Goal: Task Accomplishment & Management: Use online tool/utility

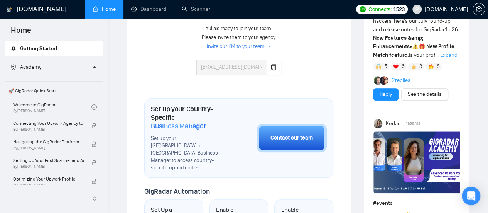
scroll to position [232, 0]
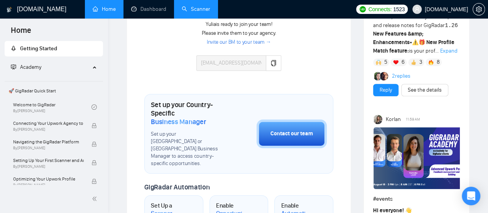
click at [210, 10] on link "Scanner" at bounding box center [196, 9] width 29 height 7
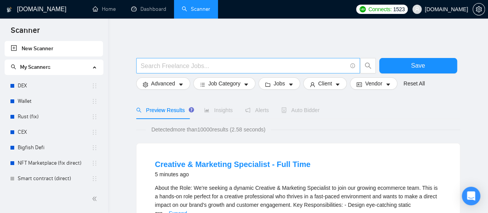
click at [184, 66] on input "text" at bounding box center [244, 66] width 206 height 10
paste input "Ruby on Rails"
type input "Ruby on Rails"
click at [212, 66] on input "Ruby on Rails" at bounding box center [244, 66] width 206 height 10
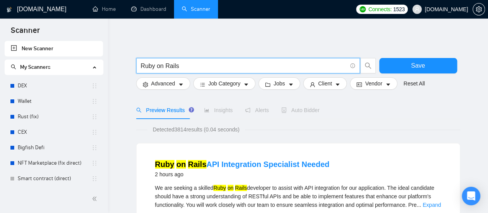
click at [180, 65] on input "Ruby on Rails" at bounding box center [244, 66] width 206 height 10
click at [179, 66] on input "text" at bounding box center [244, 66] width 206 height 10
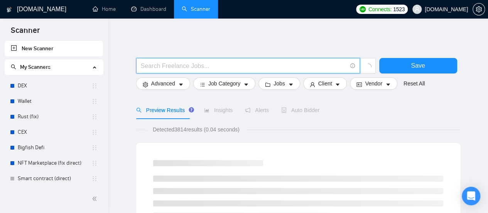
type input "(mvp*) | "(MVP)" | "Minimum valuable product" | "Minimum viable product" | star…"
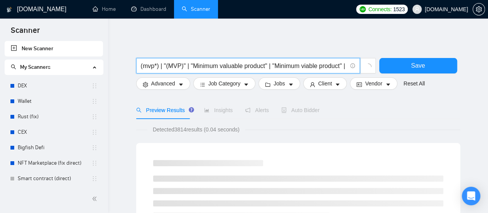
click at [152, 63] on input "(mvp*) | "(MVP)" | "Minimum valuable product" | "Minimum viable product" | star…" at bounding box center [244, 66] width 206 height 10
click at [145, 66] on input "(mvp*) | "(MVP)" | "Minimum valuable product" | "Minimum viable product" | star…" at bounding box center [244, 66] width 206 height 10
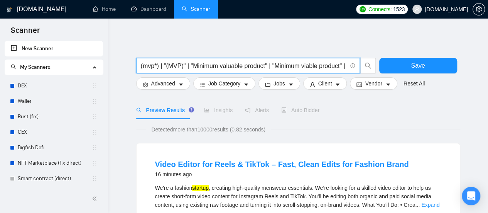
click at [171, 65] on input "(mvp*) | "(MVP)" | "Minimum valuable product" | "Minimum viable product" | star…" at bounding box center [244, 66] width 206 height 10
click at [245, 67] on input "(mvp*) | "(MVP)" | "Minimum valuable product" | "Minimum viable product" | star…" at bounding box center [244, 66] width 206 height 10
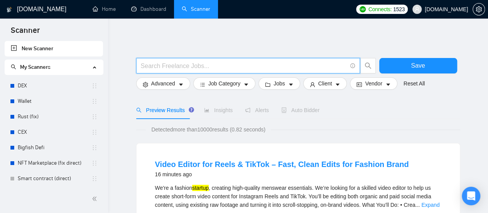
paste input "Ruby on Rails"
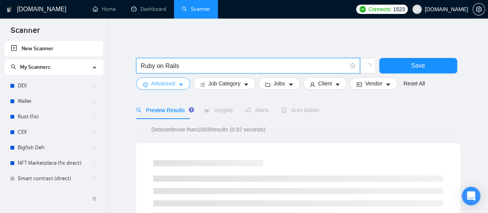
type input "Ruby on Rails"
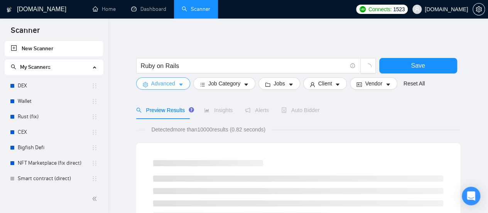
click at [178, 86] on icon "caret-down" at bounding box center [180, 84] width 5 height 5
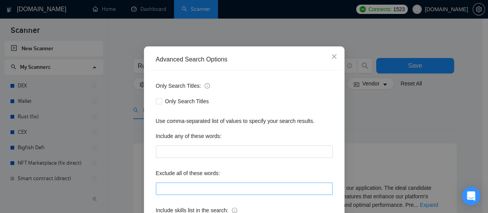
scroll to position [77, 0]
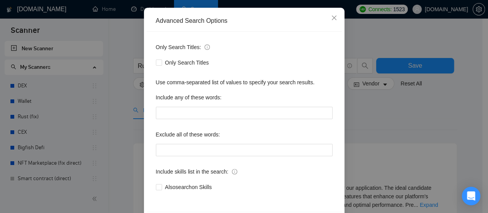
click at [122, 150] on div "Advanced Search Options Only Search Titles: Only Search Titles Use comma-separa…" at bounding box center [244, 106] width 488 height 213
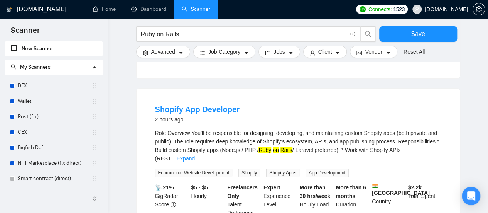
scroll to position [232, 0]
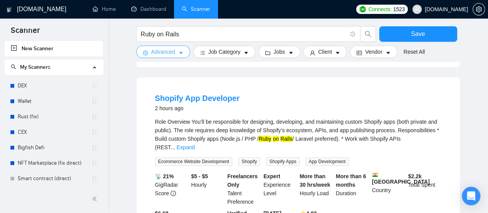
click at [178, 53] on icon "caret-down" at bounding box center [180, 52] width 5 height 5
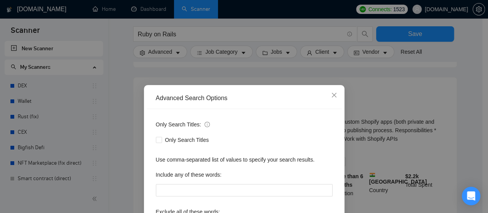
scroll to position [77, 0]
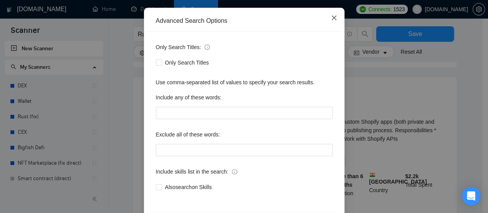
click at [332, 20] on icon "close" at bounding box center [334, 18] width 6 height 6
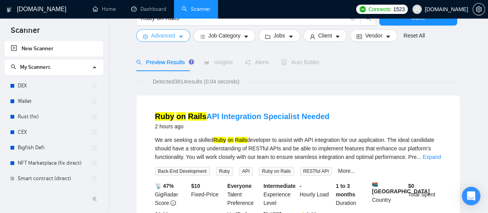
scroll to position [0, 0]
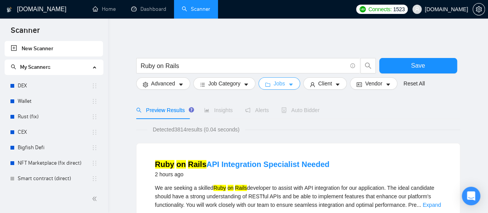
click at [292, 86] on button "Jobs" at bounding box center [280, 83] width 42 height 12
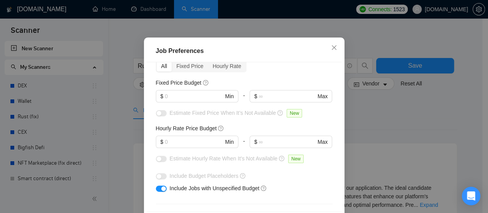
scroll to position [39, 0]
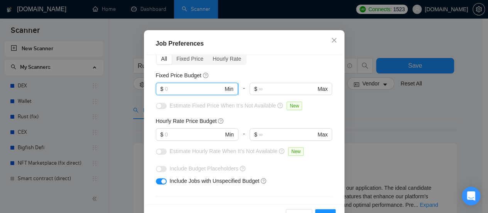
click at [186, 87] on input "text" at bounding box center [194, 89] width 58 height 8
type input "1000"
click at [188, 135] on input "text" at bounding box center [194, 134] width 58 height 8
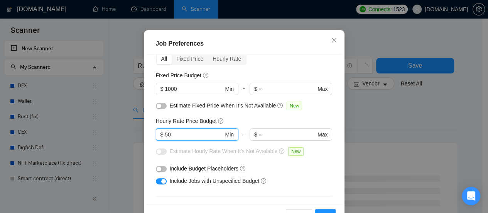
type input "50"
click at [174, 135] on input "50" at bounding box center [194, 134] width 58 height 8
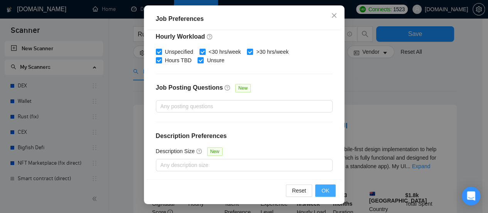
type input "40"
click at [324, 190] on span "OK" at bounding box center [326, 190] width 8 height 8
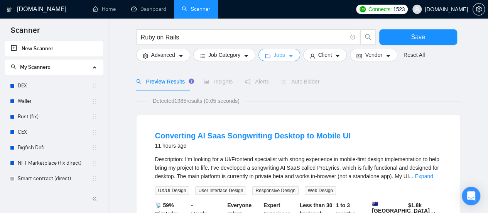
scroll to position [0, 0]
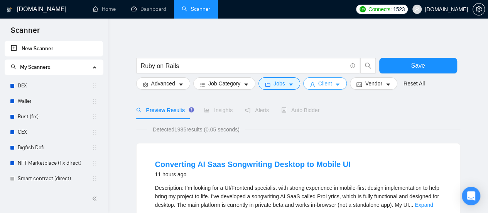
click at [330, 86] on button "Client" at bounding box center [325, 83] width 44 height 12
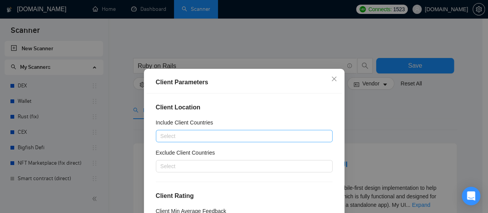
click at [218, 135] on div at bounding box center [240, 135] width 165 height 9
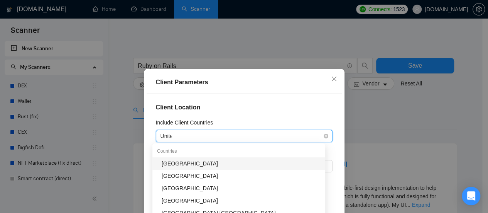
type input "United"
click at [201, 161] on div "[GEOGRAPHIC_DATA]" at bounding box center [241, 163] width 159 height 8
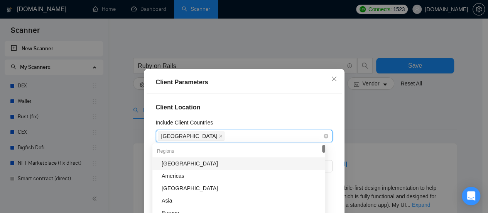
click at [222, 137] on div "[GEOGRAPHIC_DATA]" at bounding box center [240, 135] width 165 height 11
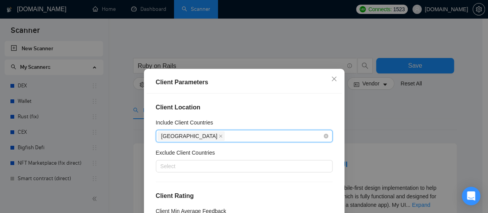
click at [219, 137] on div "[GEOGRAPHIC_DATA]" at bounding box center [240, 135] width 165 height 11
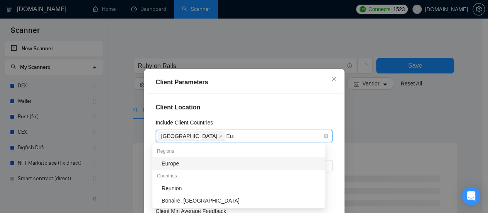
type input "Europe"
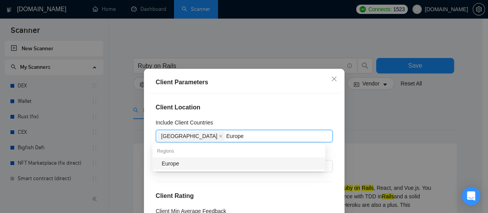
click at [206, 163] on div "Europe" at bounding box center [241, 163] width 159 height 8
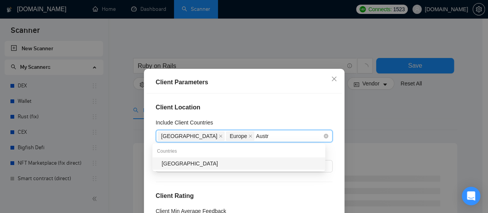
type input "Austra"
click at [229, 165] on div "[GEOGRAPHIC_DATA]" at bounding box center [241, 163] width 159 height 8
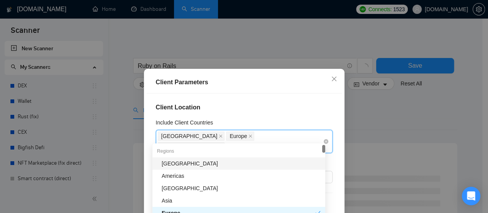
click at [253, 112] on div "Client Location Include Client Countries [GEOGRAPHIC_DATA] [GEOGRAPHIC_DATA] [G…" at bounding box center [244, 167] width 195 height 149
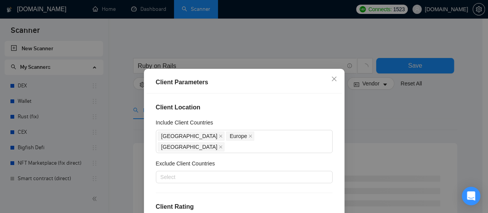
click at [300, 117] on div "Client Location Include Client Countries [GEOGRAPHIC_DATA] [GEOGRAPHIC_DATA] [G…" at bounding box center [244, 167] width 195 height 149
click at [198, 172] on div at bounding box center [240, 176] width 165 height 9
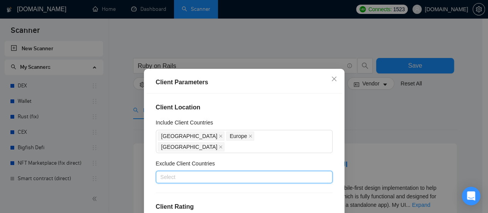
scroll to position [39, 0]
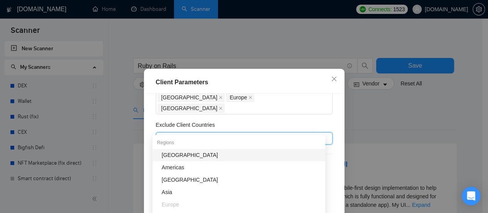
click at [253, 120] on div "Exclude Client Countries" at bounding box center [244, 126] width 177 height 12
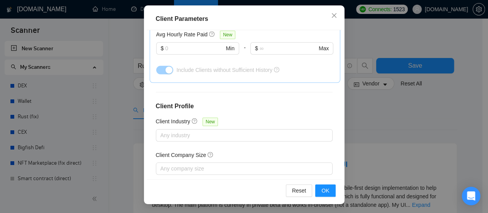
scroll to position [309, 0]
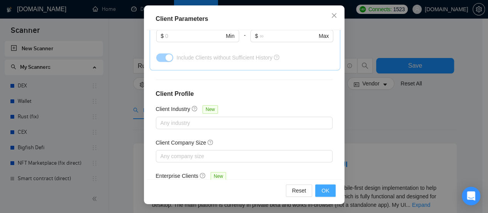
click at [327, 190] on button "OK" at bounding box center [325, 190] width 20 height 12
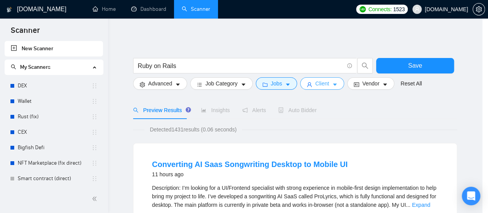
scroll to position [0, 0]
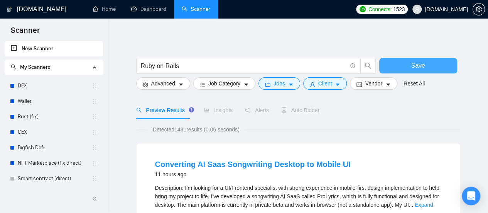
click at [429, 66] on button "Save" at bounding box center [418, 65] width 78 height 15
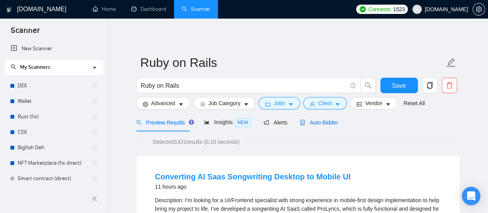
click at [313, 125] on span "Auto Bidder" at bounding box center [319, 122] width 38 height 6
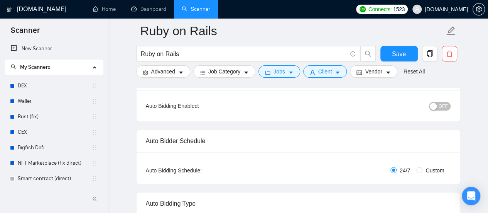
scroll to position [116, 0]
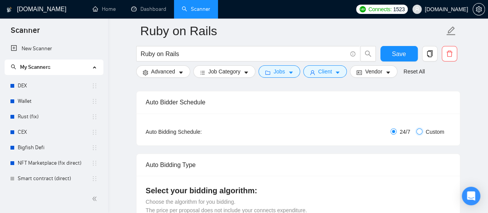
click at [419, 132] on input "Custom" at bounding box center [419, 131] width 6 height 6
radio input "true"
radio input "false"
checkbox input "true"
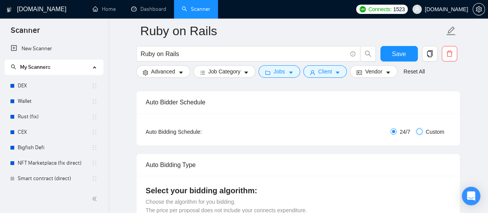
checkbox input "true"
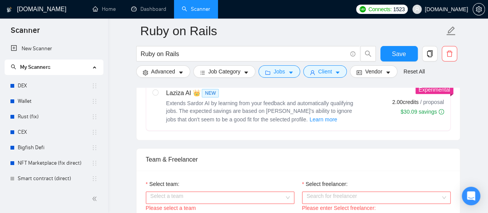
scroll to position [502, 0]
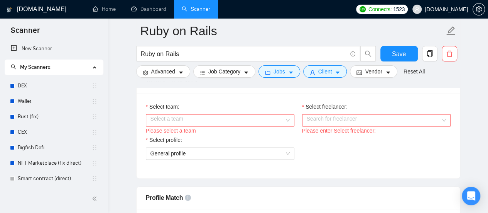
click at [289, 119] on div "Select a team" at bounding box center [220, 120] width 149 height 12
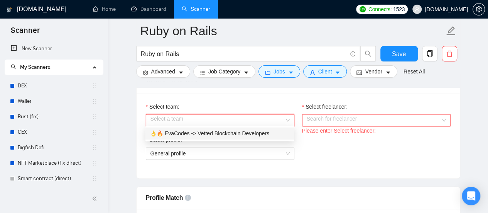
click at [259, 130] on div "👌🔥 EvaCodes -> Vetted Blockchain Developers" at bounding box center [219, 133] width 139 height 8
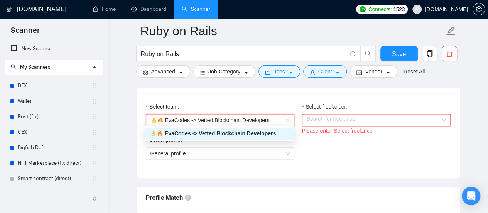
click at [345, 117] on input "Select freelancer:" at bounding box center [374, 120] width 134 height 12
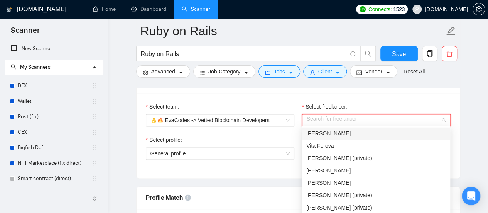
click at [341, 135] on div "[PERSON_NAME]" at bounding box center [375, 133] width 139 height 8
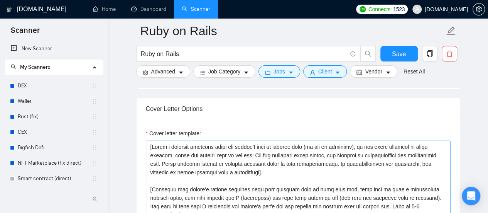
scroll to position [1004, 0]
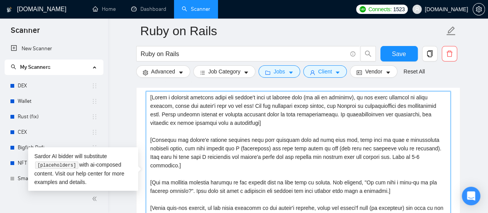
click at [152, 96] on textarea "Cover letter template:" at bounding box center [298, 178] width 305 height 174
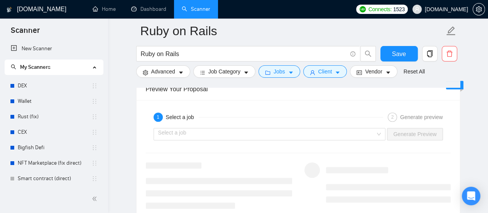
scroll to position [1544, 0]
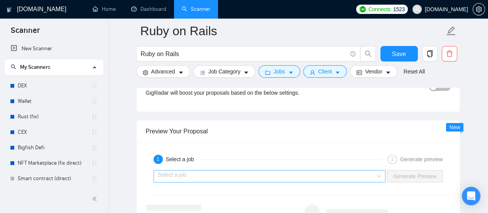
click at [255, 173] on input "search" at bounding box center [267, 176] width 218 height 12
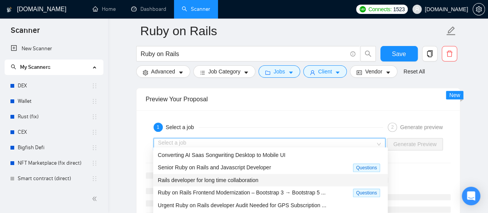
scroll to position [1621, 0]
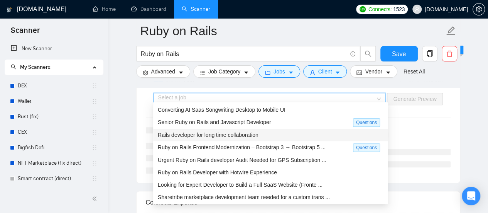
click at [191, 135] on span "Rails developer for long time collaboration" at bounding box center [208, 135] width 101 height 6
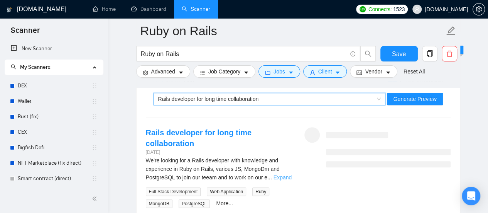
click at [280, 175] on link "Expand" at bounding box center [283, 177] width 18 height 6
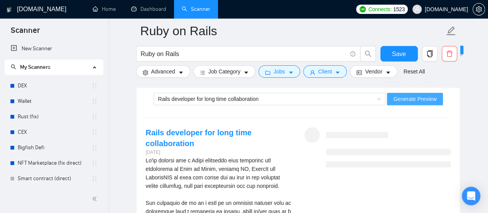
click at [424, 95] on span "Generate Preview" at bounding box center [414, 99] width 43 height 8
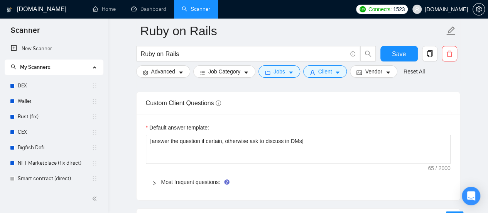
scroll to position [1197, 0]
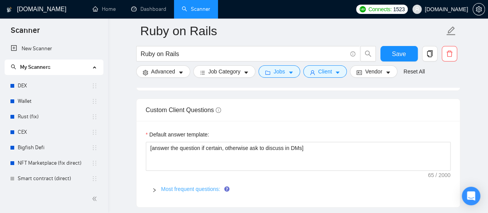
click at [193, 186] on link "Most frequent questions:" at bounding box center [190, 189] width 59 height 6
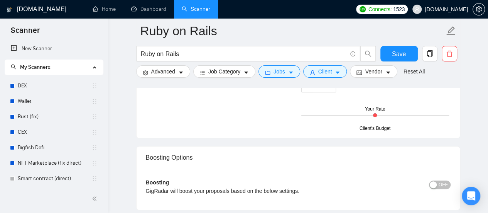
scroll to position [1660, 0]
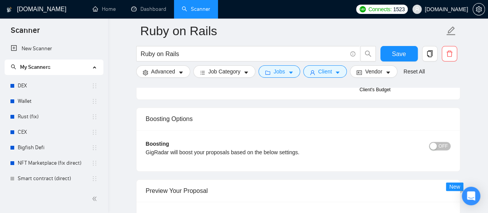
click at [447, 142] on span "OFF" at bounding box center [443, 146] width 9 height 8
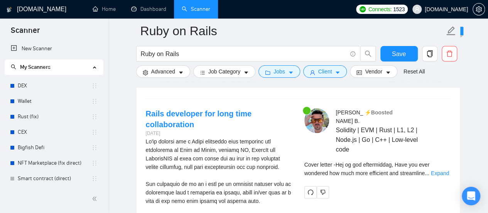
scroll to position [1853, 0]
click at [442, 169] on link "Expand" at bounding box center [440, 172] width 18 height 6
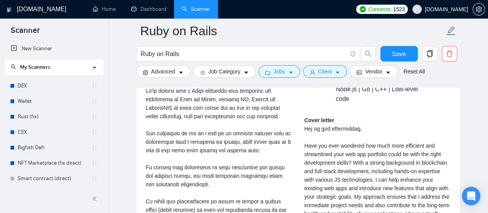
scroll to position [1891, 0]
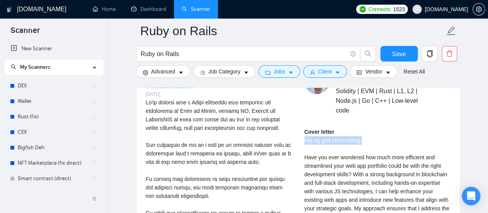
drag, startPoint x: 306, startPoint y: 127, endPoint x: 364, endPoint y: 126, distance: 58.7
click at [364, 127] on div "Cover letter Hej og god eftermiddag, Have you ever wondered how much more effic…" at bounding box center [378, 207] width 146 height 161
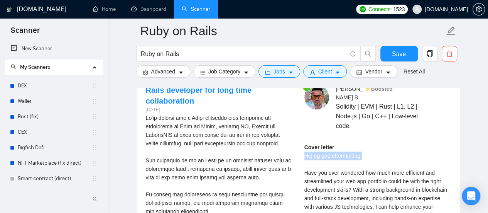
scroll to position [1853, 0]
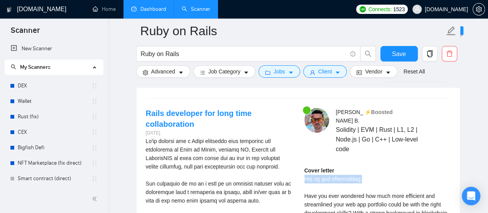
click at [148, 12] on link "Dashboard" at bounding box center [148, 9] width 35 height 7
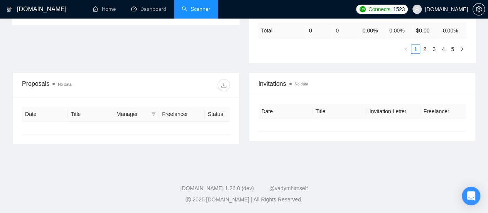
type input "[DATE]"
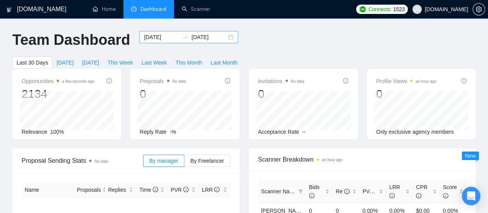
click at [146, 37] on input "[DATE]" at bounding box center [161, 37] width 35 height 8
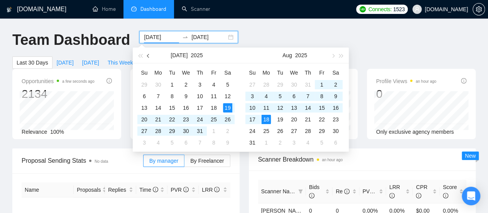
click at [147, 57] on button "button" at bounding box center [148, 54] width 8 height 15
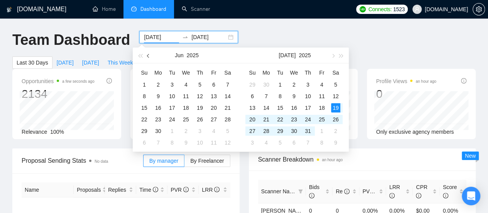
click at [147, 57] on button "button" at bounding box center [148, 54] width 8 height 15
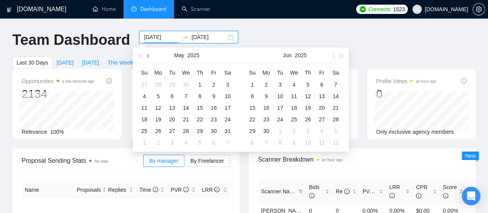
click at [147, 57] on button "button" at bounding box center [148, 54] width 8 height 15
type input "[DATE]"
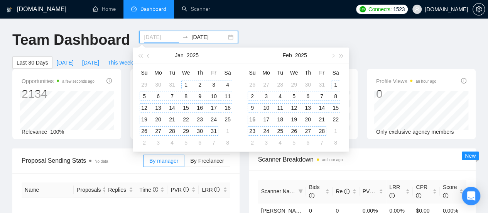
click at [183, 86] on div "1" at bounding box center [185, 84] width 9 height 9
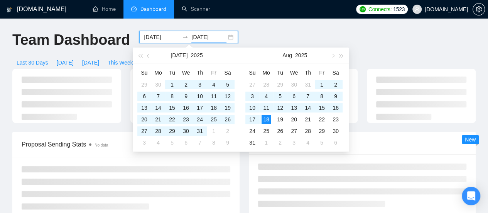
click at [197, 37] on input "[DATE]" at bounding box center [208, 37] width 35 height 8
click at [150, 56] on span "button" at bounding box center [149, 56] width 4 height 4
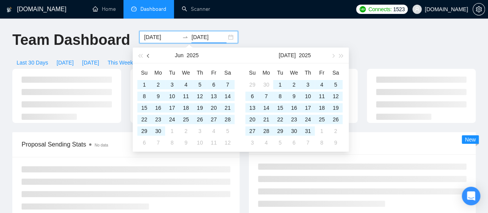
click at [146, 57] on button "button" at bounding box center [148, 54] width 8 height 15
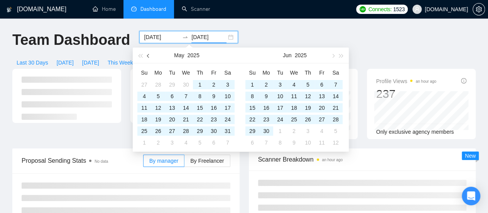
click at [147, 57] on button "button" at bounding box center [148, 54] width 8 height 15
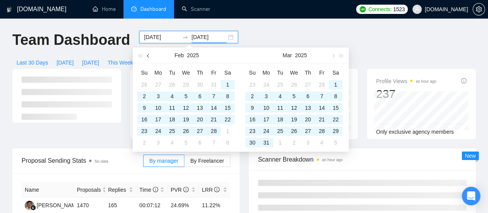
click at [149, 56] on span "button" at bounding box center [149, 56] width 4 height 4
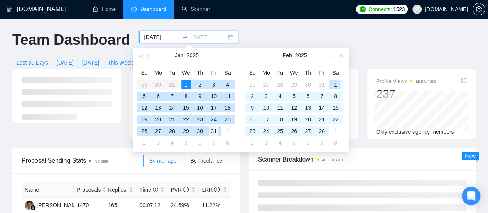
type input "[DATE]"
click at [216, 132] on div "31" at bounding box center [213, 130] width 9 height 9
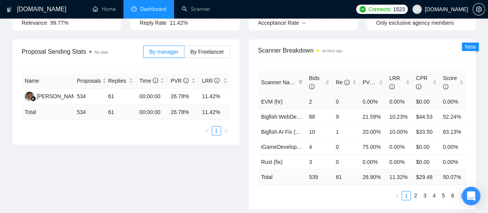
scroll to position [116, 0]
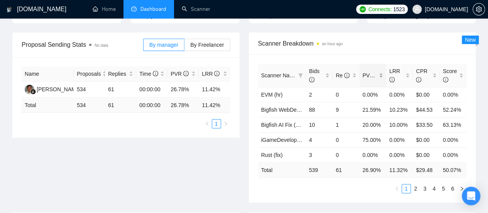
click at [381, 71] on div "PVR" at bounding box center [373, 75] width 20 height 8
click at [403, 67] on span "LRR" at bounding box center [396, 75] width 15 height 17
click at [410, 67] on div "LRR" at bounding box center [399, 75] width 20 height 17
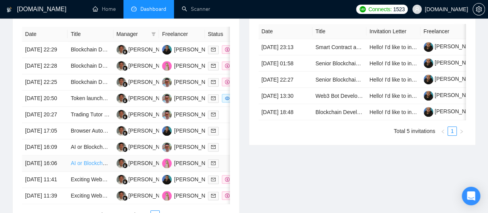
scroll to position [347, 0]
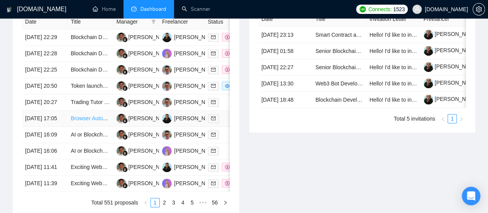
click at [100, 121] on link "Browser Automation Platform Needed (Fulltime / Large Project)" at bounding box center [146, 118] width 151 height 6
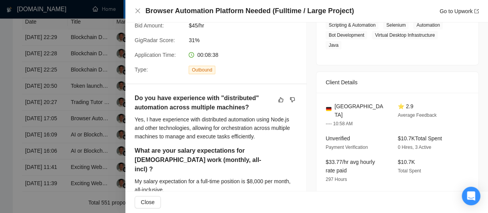
scroll to position [116, 0]
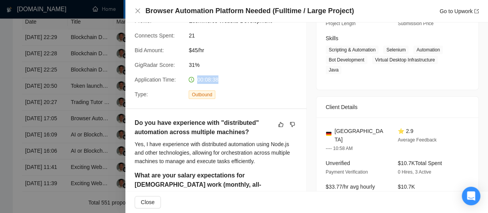
drag, startPoint x: 196, startPoint y: 78, endPoint x: 218, endPoint y: 81, distance: 22.2
click at [218, 81] on div "00:08:38" at bounding box center [226, 79] width 81 height 8
click at [137, 13] on icon "close" at bounding box center [138, 11] width 6 height 6
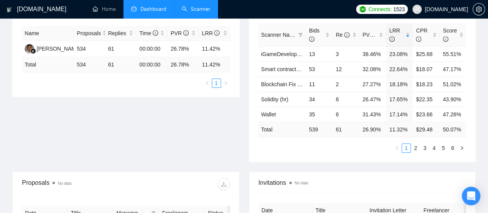
scroll to position [154, 0]
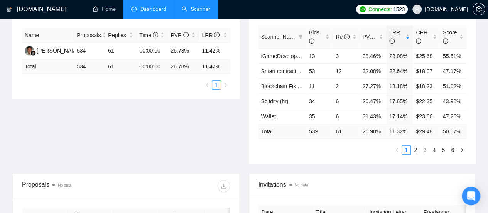
click at [199, 11] on link "Scanner" at bounding box center [196, 9] width 29 height 7
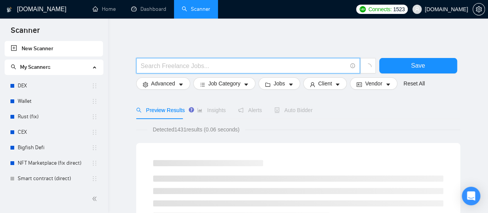
click at [187, 64] on input "text" at bounding box center [244, 66] width 206 height 10
type input "Node js"
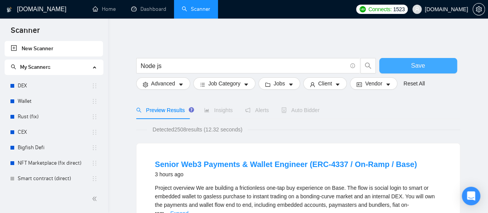
click at [416, 64] on span "Save" at bounding box center [418, 66] width 14 height 10
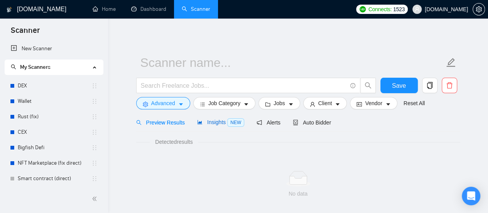
click at [219, 124] on span "Insights NEW" at bounding box center [220, 122] width 47 height 6
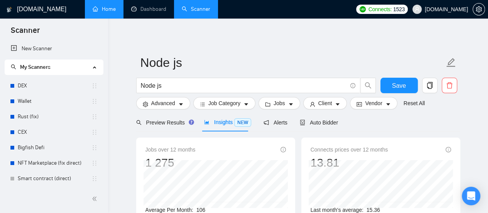
click at [110, 10] on link "Home" at bounding box center [104, 9] width 23 height 7
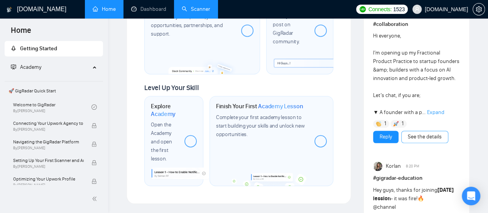
scroll to position [579, 0]
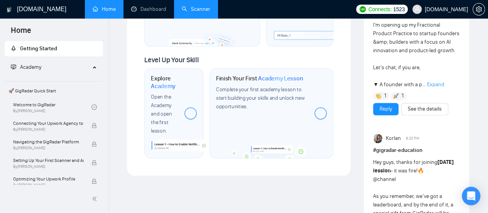
click at [202, 12] on link "Scanner" at bounding box center [196, 9] width 29 height 7
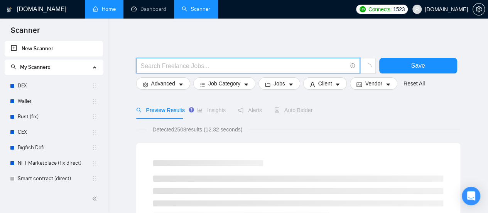
click at [159, 64] on input "text" at bounding box center [244, 66] width 206 height 10
type input "QA"
click at [175, 83] on button "Advanced" at bounding box center [163, 83] width 54 height 12
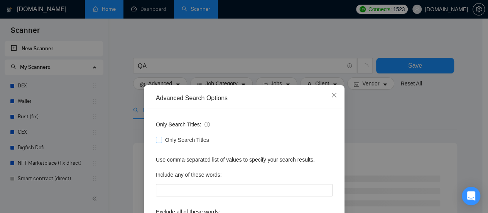
click at [152, 138] on div "Only Search Titles: Only Search Titles Use comma-separated list of values to sp…" at bounding box center [244, 199] width 195 height 180
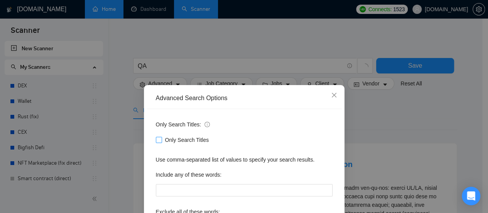
click at [156, 141] on input "Only Search Titles" at bounding box center [158, 139] width 5 height 5
checkbox input "true"
click at [222, 35] on div "Advanced Search Options Only Search Titles: Only Search Titles Use comma-separa…" at bounding box center [244, 106] width 488 height 213
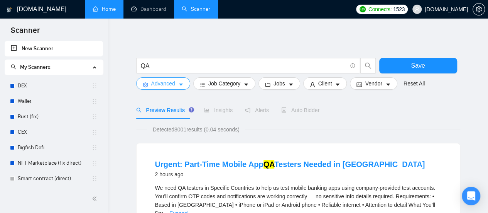
click at [181, 81] on span "caret-down" at bounding box center [180, 84] width 5 height 6
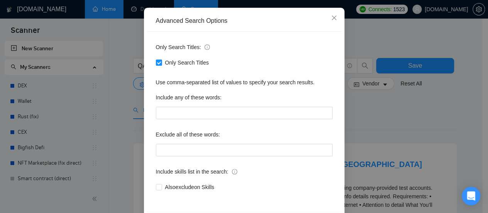
scroll to position [108, 0]
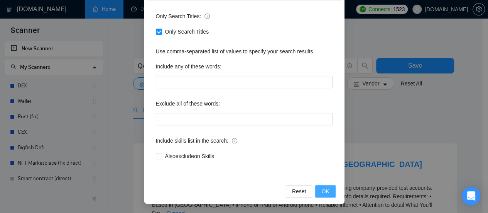
click at [328, 190] on button "OK" at bounding box center [325, 191] width 20 height 12
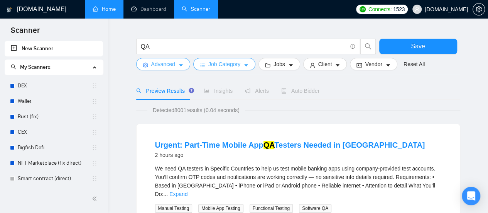
scroll to position [0, 0]
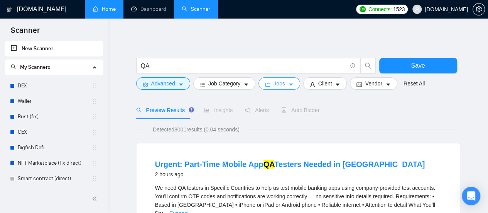
click at [290, 87] on icon "caret-down" at bounding box center [290, 84] width 5 height 5
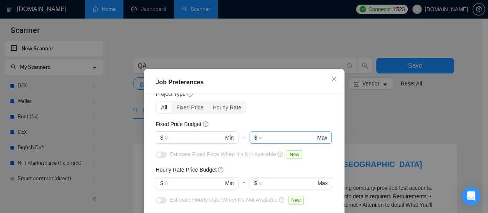
scroll to position [39, 0]
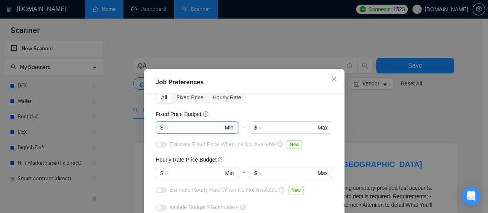
click at [183, 128] on input "text" at bounding box center [194, 127] width 58 height 8
type input "400"
click at [187, 172] on input "text" at bounding box center [194, 173] width 58 height 8
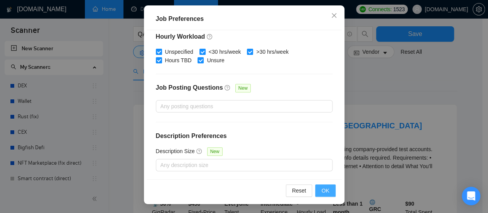
type input "20"
click at [322, 188] on span "OK" at bounding box center [326, 190] width 8 height 8
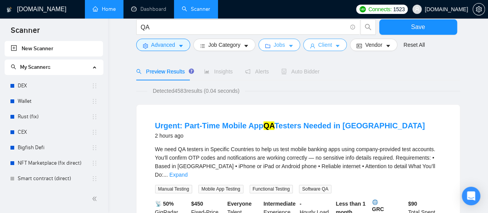
scroll to position [0, 0]
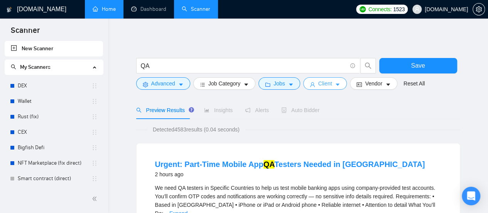
click at [328, 87] on span "Client" at bounding box center [325, 83] width 14 height 8
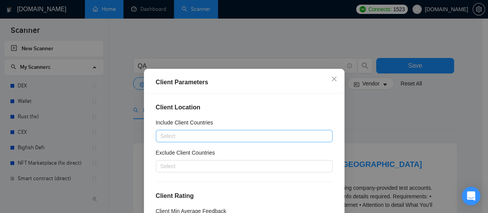
click at [232, 135] on div at bounding box center [240, 135] width 165 height 9
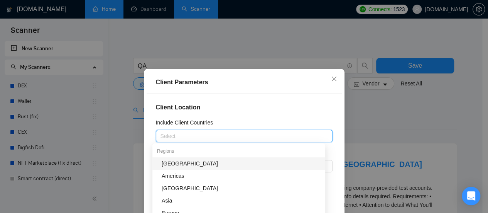
click at [236, 135] on div at bounding box center [240, 135] width 165 height 9
type input "Unite"
click at [195, 162] on div "[GEOGRAPHIC_DATA]" at bounding box center [241, 163] width 159 height 8
click at [228, 137] on div "[GEOGRAPHIC_DATA]" at bounding box center [240, 135] width 165 height 11
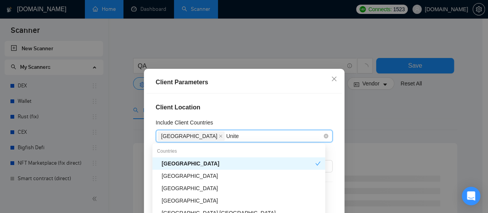
type input "United"
click at [215, 176] on div "[GEOGRAPHIC_DATA]" at bounding box center [241, 175] width 159 height 8
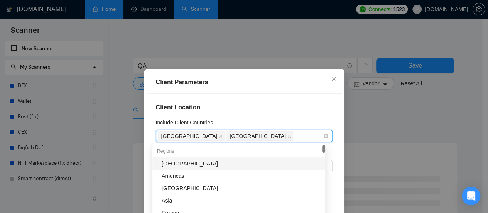
click at [257, 134] on div "[GEOGRAPHIC_DATA] [GEOGRAPHIC_DATA]" at bounding box center [240, 135] width 165 height 11
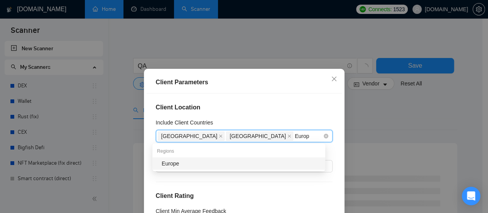
type input "Europe"
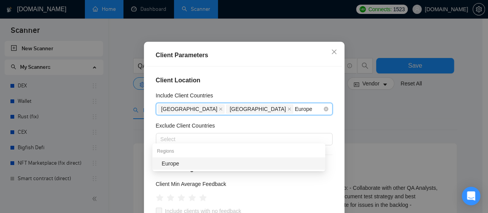
scroll to position [39, 0]
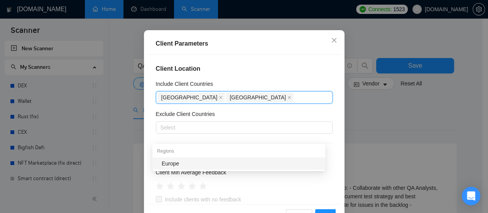
click at [295, 69] on h4 "Client Location" at bounding box center [244, 68] width 177 height 9
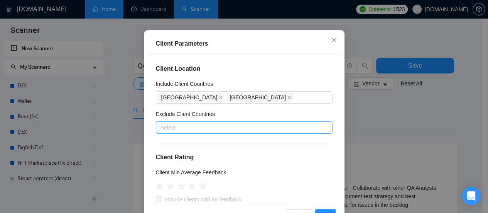
click at [200, 126] on div at bounding box center [240, 127] width 165 height 9
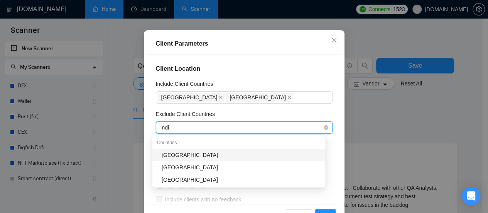
type input "[GEOGRAPHIC_DATA]"
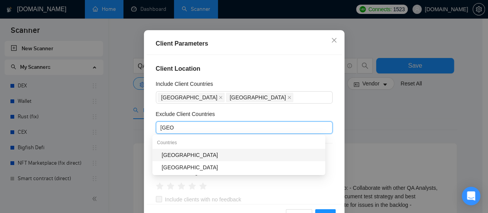
click at [193, 156] on div "[GEOGRAPHIC_DATA]" at bounding box center [241, 155] width 159 height 8
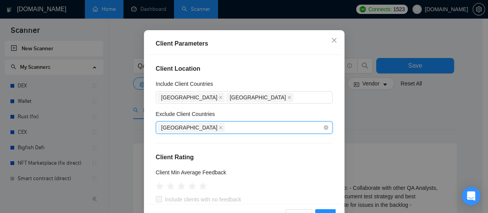
click at [203, 128] on div "[GEOGRAPHIC_DATA]" at bounding box center [240, 127] width 165 height 11
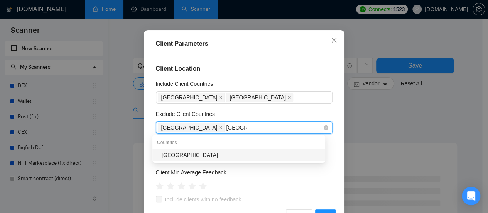
type input "[GEOGRAPHIC_DATA]"
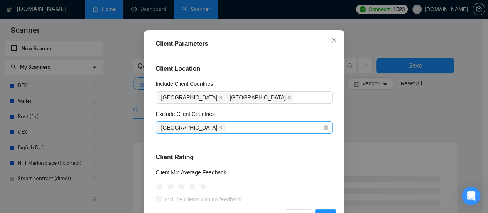
click at [203, 127] on div "[GEOGRAPHIC_DATA]" at bounding box center [240, 127] width 165 height 11
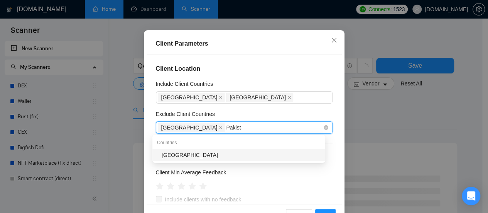
type input "[GEOGRAPHIC_DATA]"
click at [191, 152] on div "[GEOGRAPHIC_DATA]" at bounding box center [241, 155] width 159 height 8
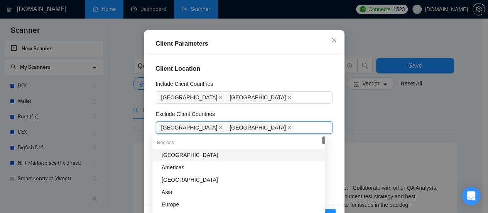
click at [232, 112] on div "Exclude Client Countries" at bounding box center [244, 116] width 177 height 12
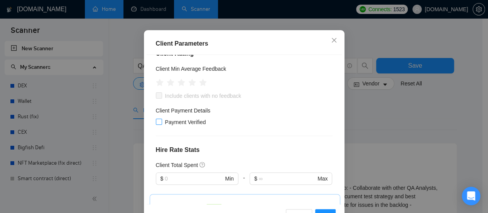
scroll to position [116, 0]
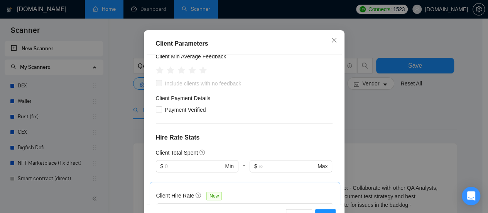
drag, startPoint x: 273, startPoint y: 38, endPoint x: 280, endPoint y: 43, distance: 8.7
click at [279, 44] on div "Client Parameters" at bounding box center [244, 44] width 195 height 22
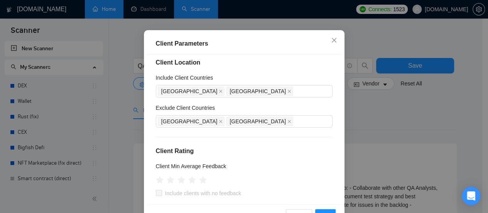
scroll to position [0, 0]
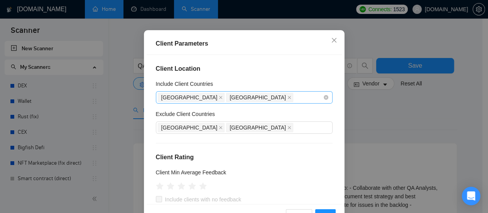
click at [262, 97] on div "[GEOGRAPHIC_DATA] [GEOGRAPHIC_DATA]" at bounding box center [240, 97] width 165 height 11
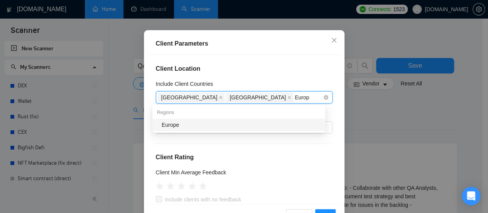
type input "Europe"
click at [243, 123] on div "Europe" at bounding box center [241, 124] width 159 height 8
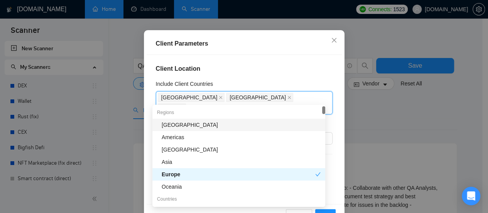
click at [277, 72] on h4 "Client Location" at bounding box center [244, 68] width 177 height 9
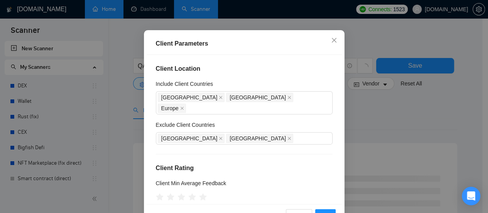
click at [232, 34] on div "Client Parameters" at bounding box center [244, 44] width 195 height 22
drag, startPoint x: 234, startPoint y: 37, endPoint x: 321, endPoint y: 93, distance: 103.4
click at [236, 25] on div "Client Parameters Client Location Include Client Countries [GEOGRAPHIC_DATA] [G…" at bounding box center [244, 106] width 488 height 213
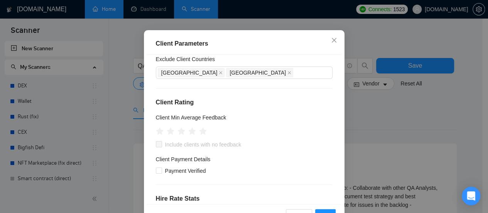
scroll to position [77, 0]
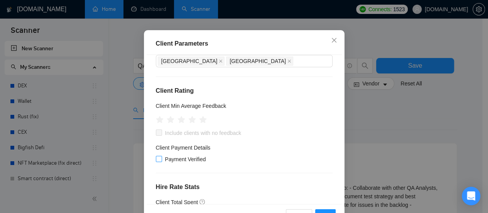
click at [156, 156] on input "Payment Verified" at bounding box center [158, 158] width 5 height 5
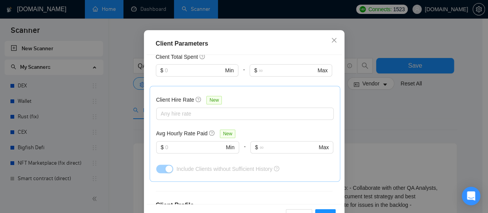
scroll to position [270, 0]
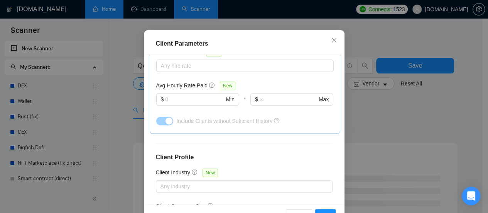
click at [330, 187] on div "Client Parameters Client Location Include Client Countries [GEOGRAPHIC_DATA] [G…" at bounding box center [244, 129] width 201 height 198
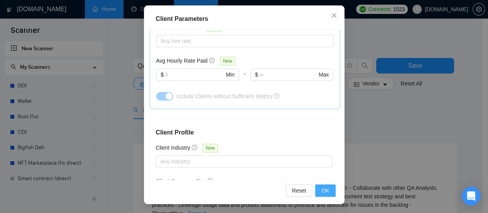
click at [326, 191] on span "OK" at bounding box center [326, 190] width 8 height 8
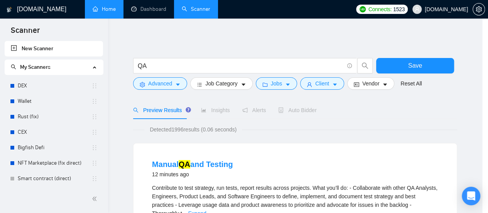
scroll to position [41, 0]
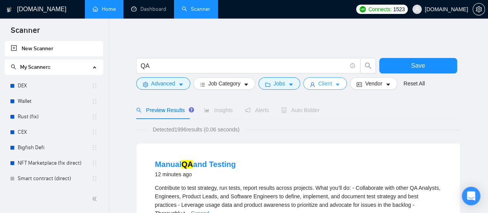
click at [335, 82] on icon "caret-down" at bounding box center [337, 84] width 5 height 5
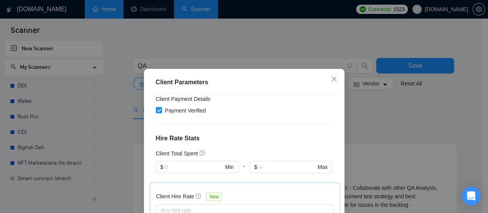
scroll to position [138, 0]
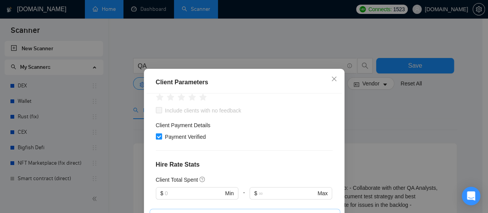
click at [157, 133] on input "Payment Verified" at bounding box center [158, 135] width 5 height 5
checkbox input "false"
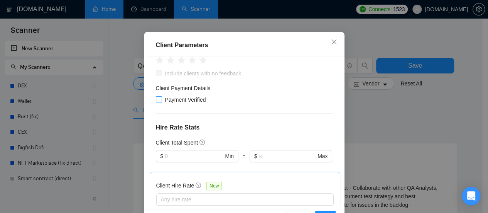
scroll to position [63, 0]
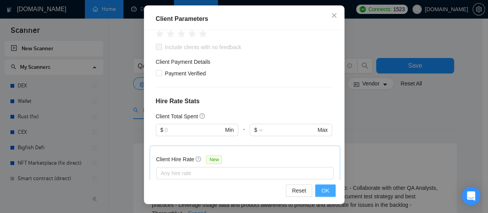
click at [323, 190] on span "OK" at bounding box center [326, 190] width 8 height 8
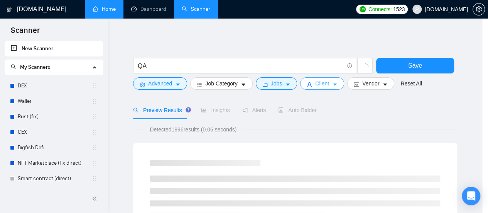
scroll to position [0, 0]
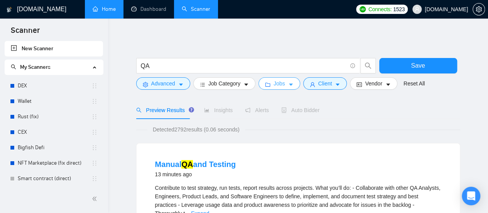
click at [291, 86] on button "Jobs" at bounding box center [280, 83] width 42 height 12
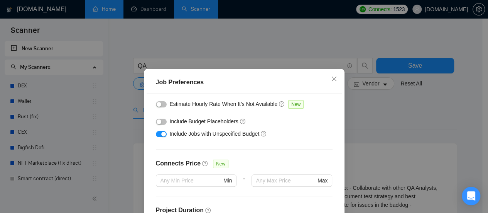
scroll to position [93, 0]
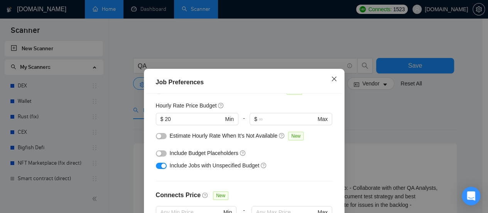
click at [344, 125] on div "Job Preferences Budget Project Type All Fixed Price Hourly Rate Fixed Price Bud…" at bounding box center [244, 106] width 488 height 213
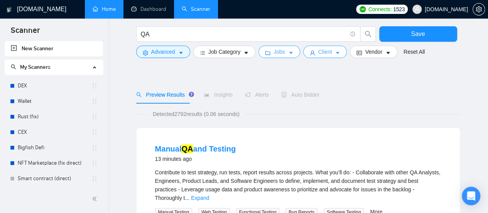
scroll to position [39, 0]
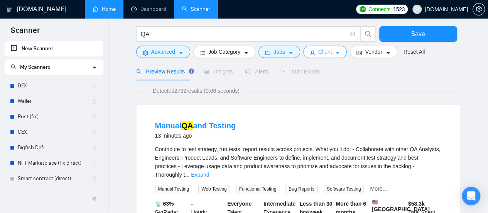
click at [335, 56] on icon "caret-down" at bounding box center [337, 52] width 5 height 5
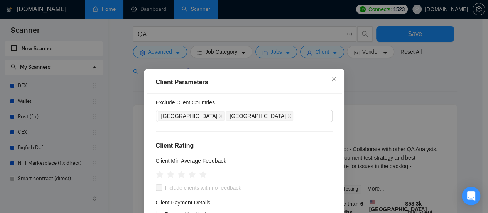
scroll to position [0, 0]
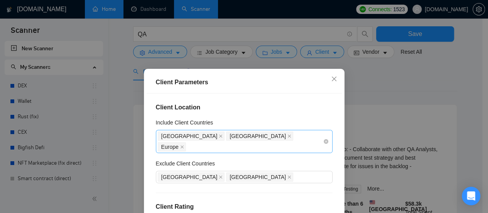
click at [291, 137] on div "[GEOGRAPHIC_DATA] [GEOGRAPHIC_DATA] [GEOGRAPHIC_DATA]" at bounding box center [240, 141] width 165 height 22
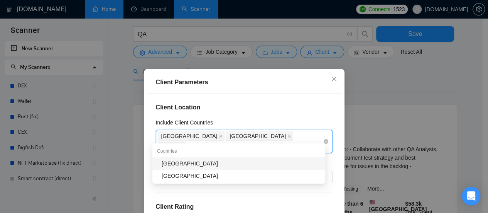
type input "Aust"
click at [226, 165] on div "[GEOGRAPHIC_DATA]" at bounding box center [241, 163] width 159 height 8
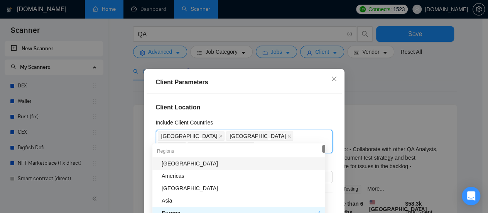
click at [296, 103] on h4 "Client Location" at bounding box center [244, 107] width 177 height 9
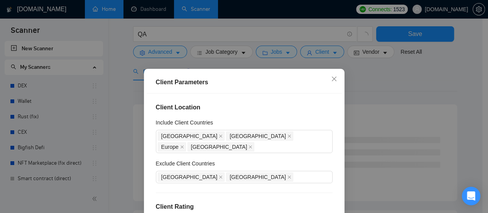
scroll to position [331, 0]
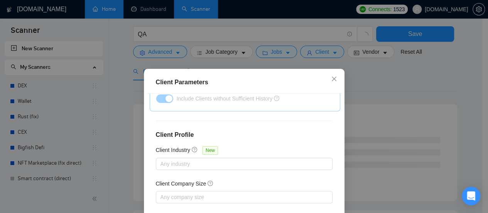
drag, startPoint x: 275, startPoint y: 78, endPoint x: 281, endPoint y: 54, distance: 24.7
click at [280, 53] on div "Client Parameters Client Location Include Client Countries [GEOGRAPHIC_DATA] [G…" at bounding box center [244, 106] width 488 height 213
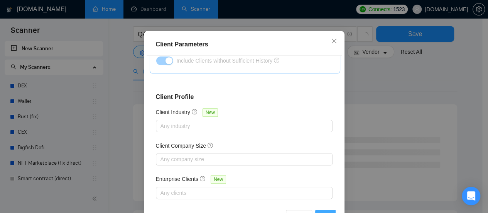
click at [318, 210] on button "OK" at bounding box center [325, 216] width 20 height 12
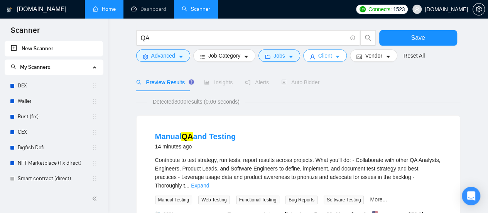
scroll to position [0, 0]
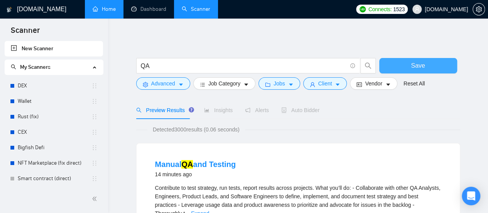
click at [401, 67] on button "Save" at bounding box center [418, 65] width 78 height 15
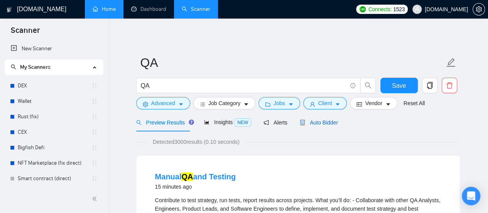
click at [324, 125] on span "Auto Bidder" at bounding box center [319, 122] width 38 height 6
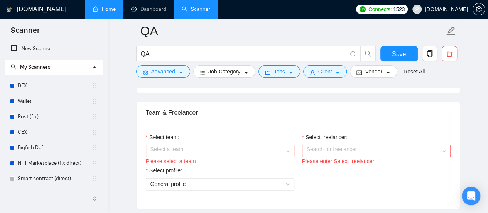
scroll to position [386, 0]
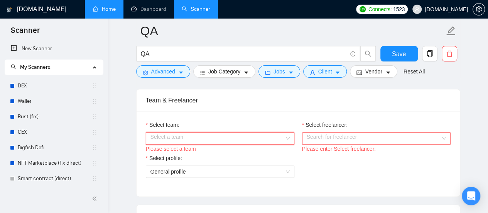
click at [207, 134] on input "Select team:" at bounding box center [218, 138] width 134 height 12
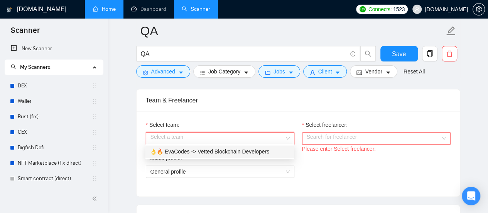
click at [170, 156] on div "👌🔥 EvaCodes -> Vetted Blockchain Developers" at bounding box center [220, 151] width 149 height 12
click at [327, 138] on input "Select freelancer:" at bounding box center [374, 138] width 134 height 12
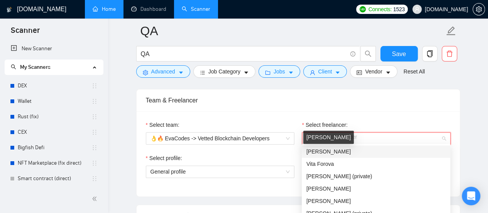
click at [320, 151] on span "[PERSON_NAME]" at bounding box center [328, 151] width 44 height 6
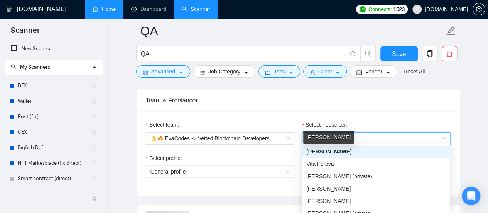
click at [326, 154] on div "Select profile: General profile" at bounding box center [298, 170] width 313 height 33
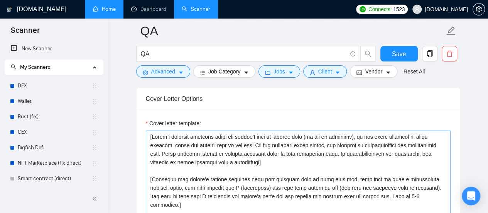
scroll to position [849, 0]
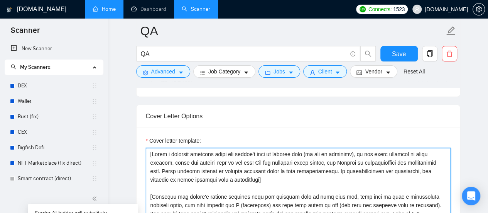
drag, startPoint x: 147, startPoint y: 151, endPoint x: 151, endPoint y: 154, distance: 4.9
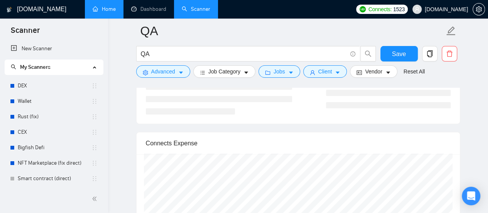
scroll to position [1467, 0]
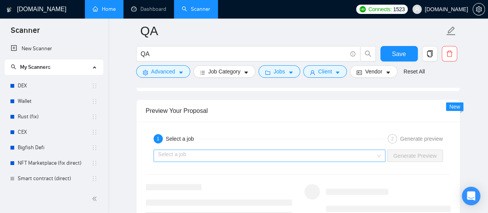
click at [231, 150] on input "search" at bounding box center [267, 156] width 218 height 12
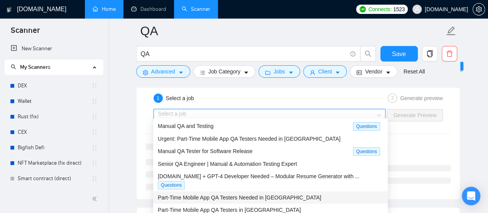
scroll to position [1544, 0]
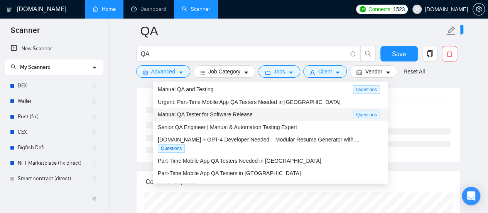
click at [200, 113] on span "Manual QA Tester for Software Release" at bounding box center [205, 114] width 95 height 6
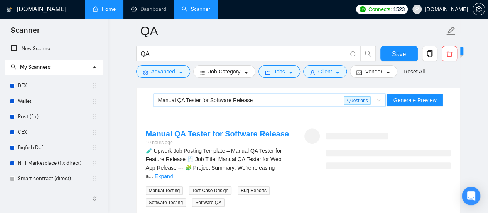
scroll to position [1505, 0]
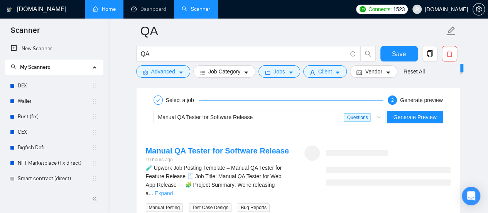
click at [173, 190] on link "Expand" at bounding box center [164, 193] width 18 height 6
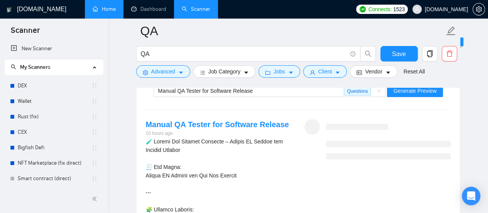
scroll to position [1544, 0]
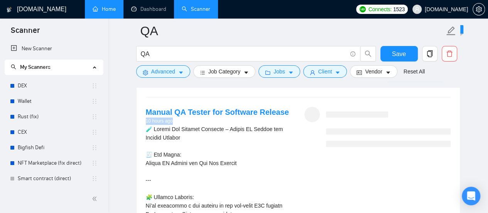
drag, startPoint x: 147, startPoint y: 115, endPoint x: 171, endPoint y: 116, distance: 24.7
click at [171, 117] on div "10 hours ago" at bounding box center [217, 120] width 143 height 7
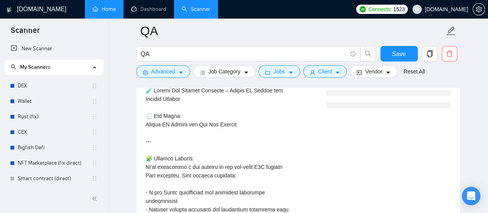
scroll to position [1505, 0]
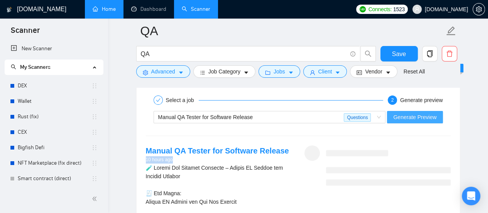
click at [411, 115] on span "Generate Preview" at bounding box center [414, 117] width 43 height 8
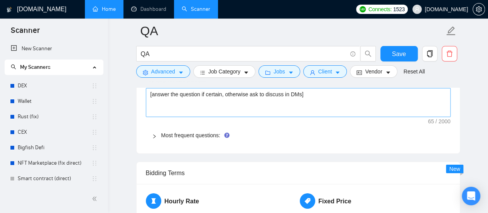
scroll to position [1119, 0]
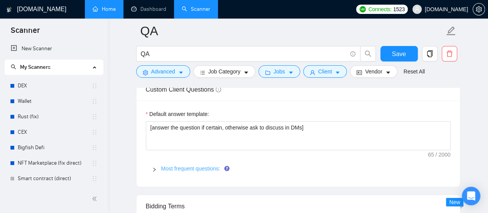
click at [188, 165] on link "Most frequent questions:" at bounding box center [190, 168] width 59 height 6
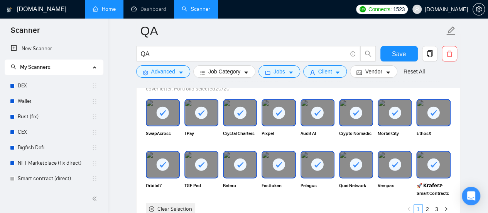
scroll to position [733, 0]
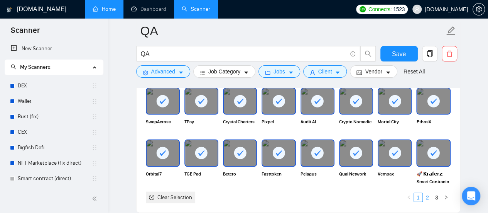
click at [430, 196] on link "2" at bounding box center [427, 197] width 8 height 8
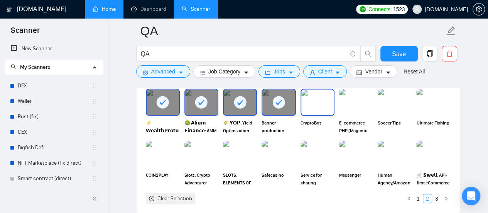
scroll to position [695, 0]
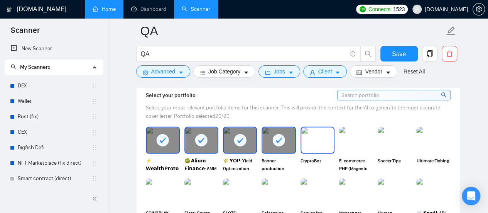
click at [318, 136] on img at bounding box center [317, 139] width 32 height 25
click at [280, 135] on rect at bounding box center [279, 140] width 12 height 12
click at [331, 139] on img at bounding box center [317, 139] width 32 height 25
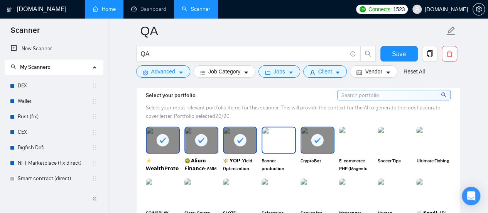
click at [281, 134] on img at bounding box center [278, 139] width 32 height 25
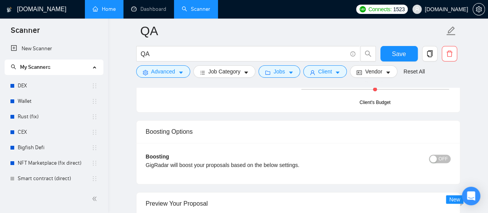
scroll to position [1737, 0]
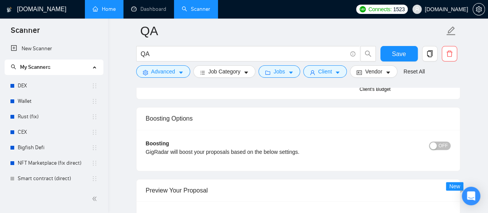
click at [445, 142] on span "OFF" at bounding box center [443, 145] width 9 height 8
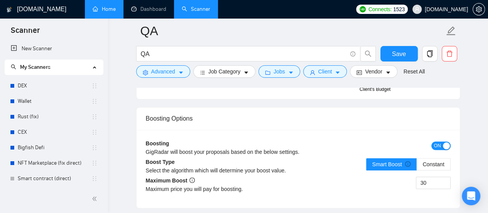
click at [437, 142] on span "ON" at bounding box center [437, 145] width 7 height 8
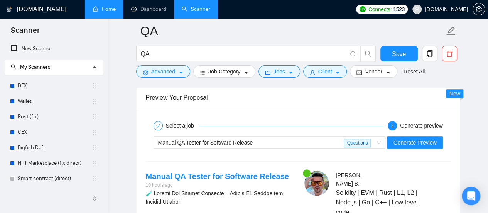
scroll to position [1814, 0]
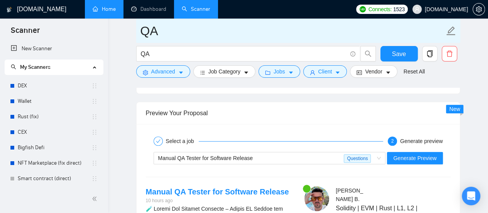
click at [145, 10] on link "Dashboard" at bounding box center [148, 9] width 35 height 7
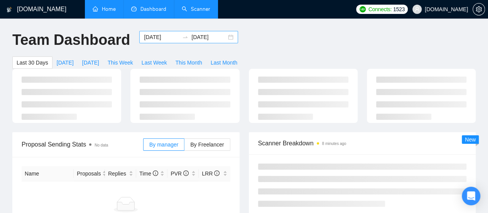
click at [152, 36] on input "[DATE]" at bounding box center [161, 37] width 35 height 8
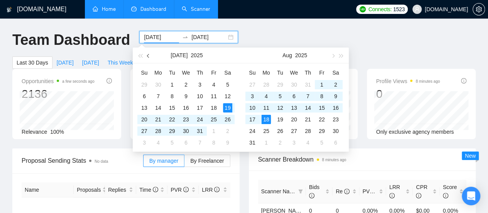
click at [147, 56] on span "button" at bounding box center [149, 56] width 4 height 4
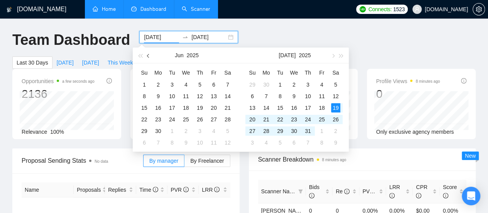
click at [147, 56] on span "button" at bounding box center [149, 56] width 4 height 4
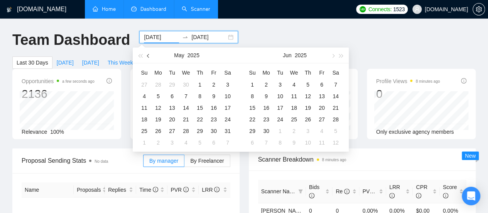
click at [147, 56] on span "button" at bounding box center [149, 56] width 4 height 4
click at [149, 56] on span "button" at bounding box center [149, 56] width 4 height 4
type input "[DATE]"
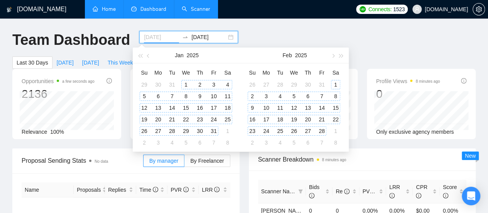
click at [185, 85] on div "1" at bounding box center [185, 84] width 9 height 9
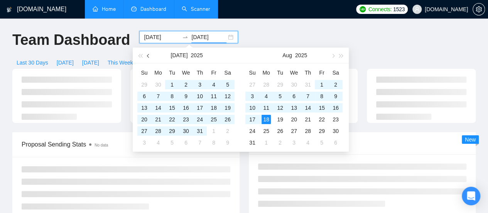
click at [151, 56] on span "button" at bounding box center [149, 56] width 4 height 4
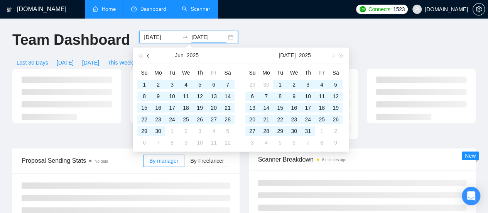
click at [149, 56] on span "button" at bounding box center [149, 56] width 4 height 4
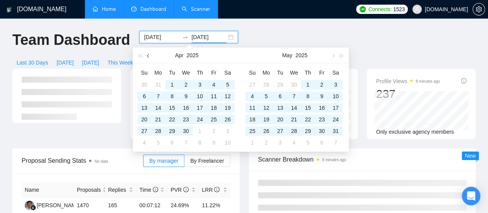
click at [149, 56] on span "button" at bounding box center [149, 56] width 4 height 4
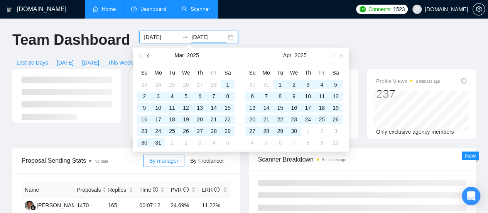
click at [149, 56] on span "button" at bounding box center [149, 56] width 4 height 4
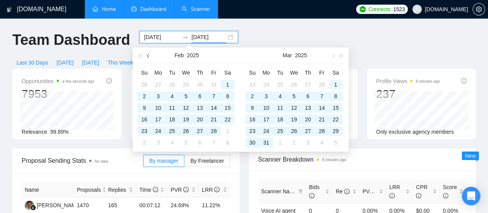
click at [149, 58] on button "button" at bounding box center [148, 54] width 8 height 15
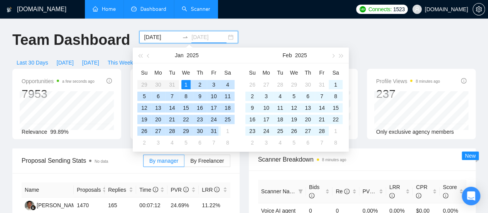
click at [213, 131] on div "31" at bounding box center [213, 130] width 9 height 9
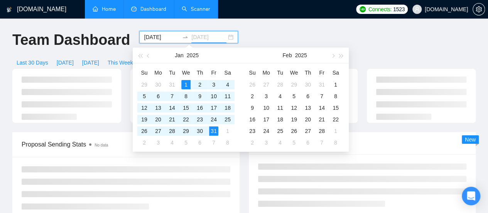
type input "[DATE]"
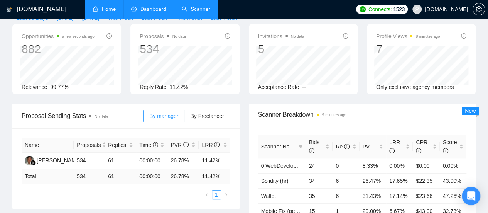
scroll to position [77, 0]
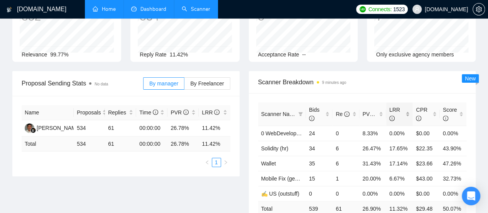
click at [405, 105] on div "LRR" at bounding box center [399, 113] width 20 height 17
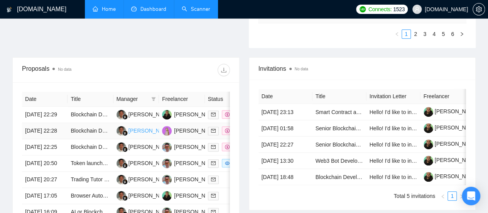
scroll to position [347, 0]
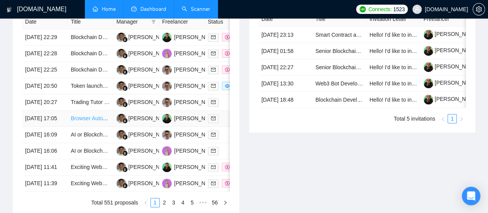
click at [81, 121] on link "Browser Automation Platform Needed (Fulltime / Large Project)" at bounding box center [146, 118] width 151 height 6
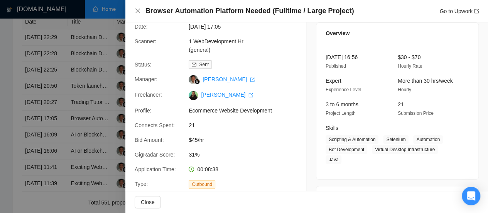
scroll to position [39, 0]
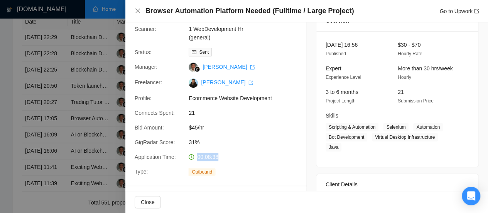
drag, startPoint x: 196, startPoint y: 156, endPoint x: 223, endPoint y: 158, distance: 27.1
click at [223, 158] on div "00:08:38" at bounding box center [226, 156] width 81 height 8
click at [137, 11] on icon "close" at bounding box center [137, 10] width 5 height 5
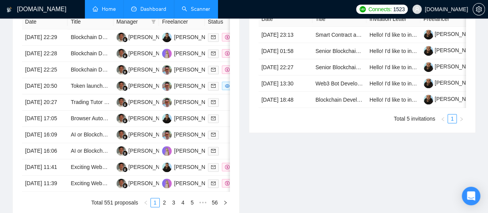
drag, startPoint x: 105, startPoint y: 14, endPoint x: 109, endPoint y: 15, distance: 4.3
click at [105, 12] on link "Home" at bounding box center [104, 9] width 23 height 7
